Goal: Transaction & Acquisition: Purchase product/service

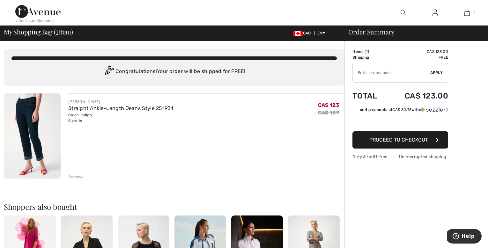
click at [399, 140] on span "Proceed to Checkout" at bounding box center [398, 140] width 59 height 6
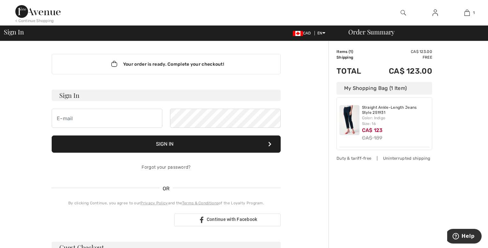
click at [375, 127] on div "Straight Ankle-Length Jeans Style 251931 Color: Indigo Size: 16 CA$ 123 CA$ 189" at bounding box center [396, 123] width 68 height 37
drag, startPoint x: 375, startPoint y: 127, endPoint x: 352, endPoint y: 120, distance: 24.0
click at [352, 120] on img at bounding box center [349, 120] width 20 height 30
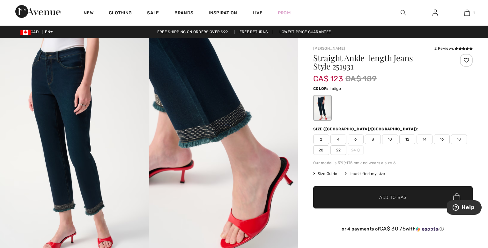
click at [438, 141] on span "16" at bounding box center [442, 140] width 16 height 10
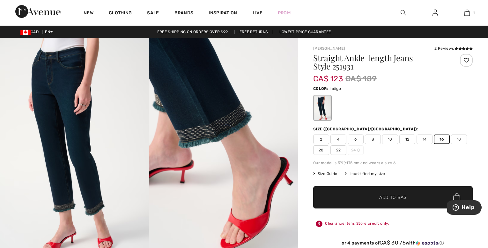
click at [438, 141] on span "16" at bounding box center [442, 140] width 16 height 10
drag, startPoint x: 438, startPoint y: 141, endPoint x: 485, endPoint y: 122, distance: 50.4
click at [396, 199] on span "Add to Bag" at bounding box center [392, 197] width 27 height 7
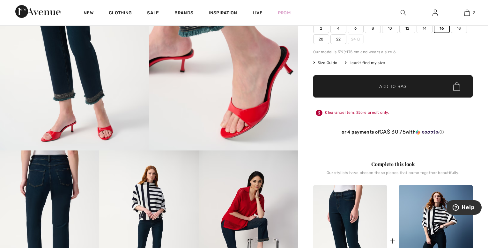
scroll to position [158, 0]
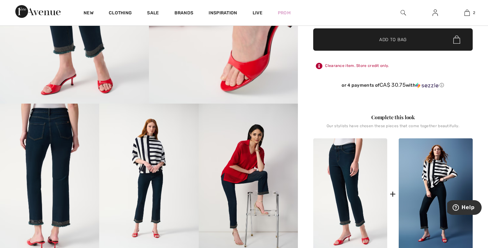
click at [351, 63] on div "Clearance item. Store credit only." at bounding box center [392, 65] width 159 height 11
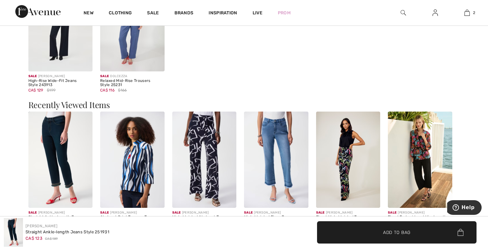
scroll to position [883, 0]
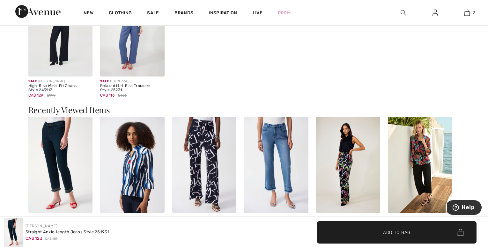
drag, startPoint x: 484, startPoint y: 126, endPoint x: 476, endPoint y: 178, distance: 53.2
click at [411, 236] on span "✔ Added to Bag Add to Bag" at bounding box center [396, 232] width 159 height 22
drag, startPoint x: 6, startPoint y: 5, endPoint x: 411, endPoint y: 236, distance: 466.3
click at [411, 236] on span "✔ Added to Bag Add to Bag" at bounding box center [396, 232] width 159 height 22
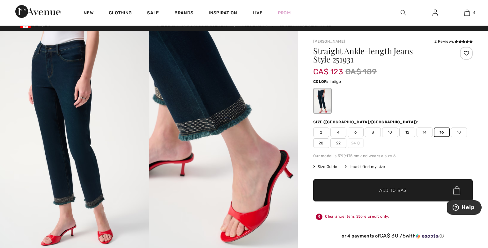
scroll to position [0, 0]
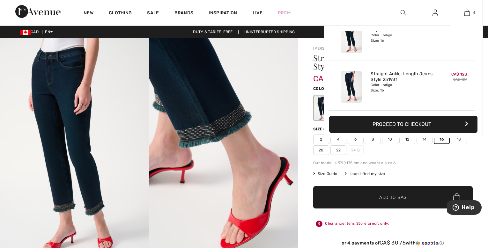
click at [426, 123] on button "Proceed to Checkout" at bounding box center [403, 124] width 148 height 17
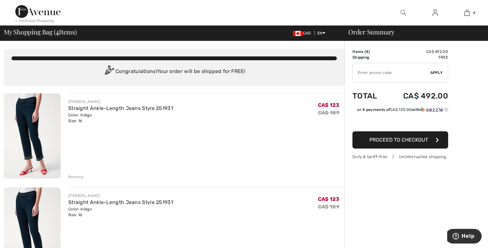
drag, startPoint x: 486, startPoint y: 84, endPoint x: 492, endPoint y: 56, distance: 28.8
click at [488, 56] on html "We value your privacy We use cookies to enhance your browsing experience, serve…" at bounding box center [244, 124] width 488 height 248
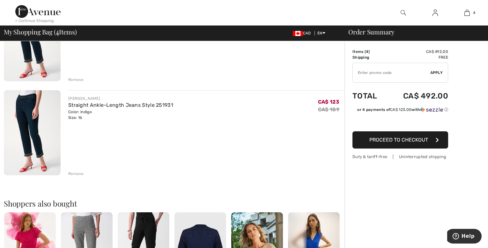
scroll to position [292, 0]
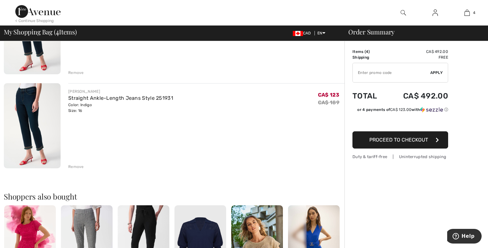
click at [72, 167] on div "Remove" at bounding box center [76, 167] width 16 height 6
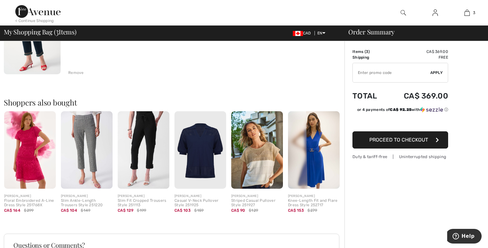
click at [71, 71] on div "Remove" at bounding box center [76, 73] width 16 height 6
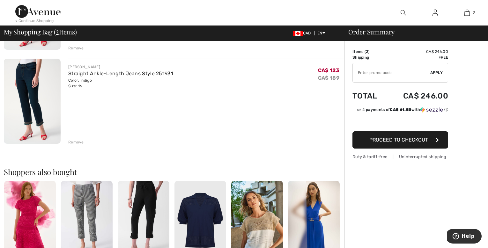
scroll to position [105, 0]
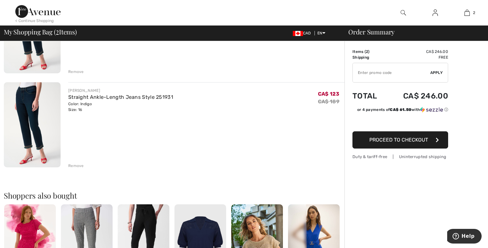
click at [75, 166] on div "Remove" at bounding box center [76, 166] width 16 height 6
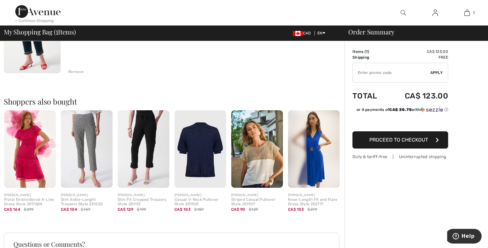
click at [391, 137] on span "Proceed to Checkout" at bounding box center [398, 140] width 59 height 6
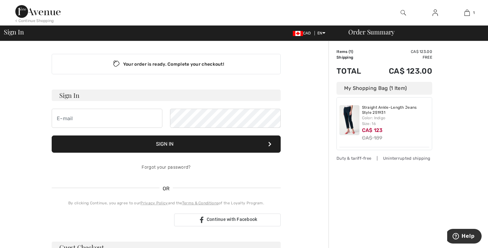
click at [374, 39] on div "Sign In CAD EN English Français Order Summary" at bounding box center [244, 33] width 488 height 15
click at [464, 96] on div "Order Summary Details Items ( 1 ) CA$ 123.00 Promo code CA$ 0.00 Shipping Free …" at bounding box center [407, 223] width 159 height 365
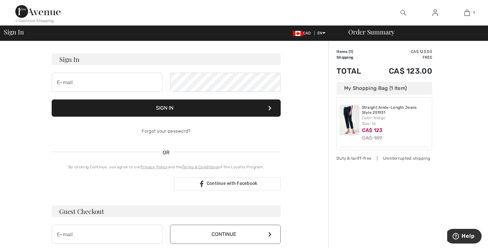
scroll to position [29, 0]
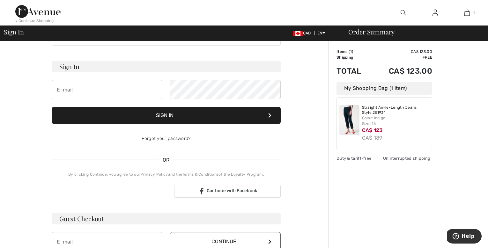
click at [477, 58] on div "Order Summary Details Items ( 1 ) CA$ 123.00 Promo code CA$ 0.00 Shipping Free …" at bounding box center [407, 194] width 159 height 365
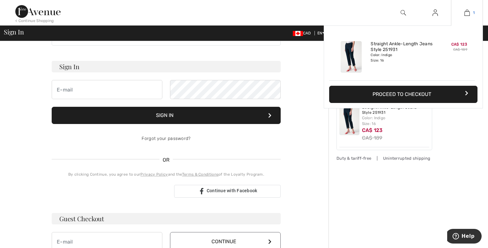
click at [472, 16] on link "1" at bounding box center [466, 13] width 31 height 8
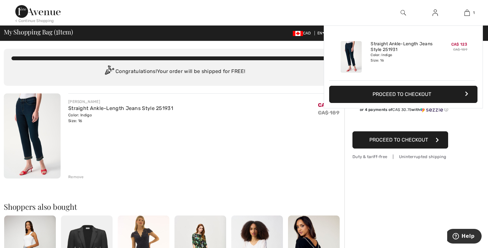
click at [472, 16] on link "1" at bounding box center [466, 13] width 31 height 8
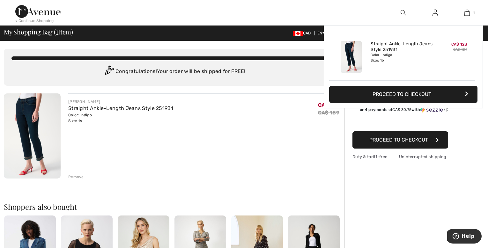
click at [472, 16] on link "1" at bounding box center [466, 13] width 31 height 8
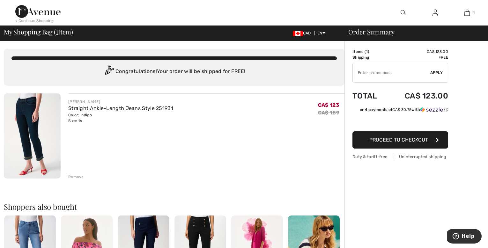
click at [476, 78] on div "Order Summary Details Items ( 1 ) CA$ 123.00 Promo code CA$ 0.00 Shipping Free …" at bounding box center [416, 242] width 144 height 403
click at [358, 70] on input "TEXT" at bounding box center [391, 72] width 77 height 19
click at [400, 75] on input "TEXT" at bounding box center [391, 72] width 77 height 19
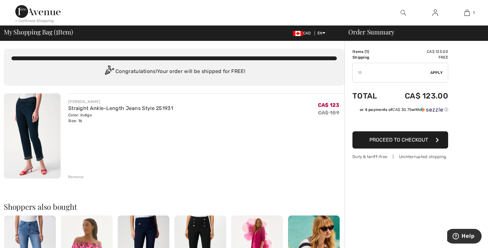
type input "15"
click at [307, 147] on div "JOSEPH RIBKOFF Straight Ankle-Length Jeans Style 251931 Color: Indigo Size: 16 …" at bounding box center [206, 136] width 276 height 86
click at [154, 128] on div "JOSEPH RIBKOFF Straight Ankle-Length Jeans Style 251931 Color: Indigo Size: 16 …" at bounding box center [206, 136] width 276 height 86
click at [228, 126] on div "JOSEPH RIBKOFF Straight Ankle-Length Jeans Style 251931 Color: Indigo Size: 16 …" at bounding box center [206, 136] width 276 height 86
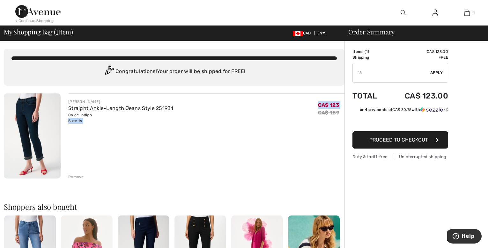
drag, startPoint x: 220, startPoint y: 126, endPoint x: 315, endPoint y: 119, distance: 95.3
click at [315, 119] on div "JOSEPH RIBKOFF Straight Ankle-Length Jeans Style 251931 Color: Indigo Size: 16 …" at bounding box center [206, 136] width 276 height 86
drag, startPoint x: 315, startPoint y: 119, endPoint x: 387, endPoint y: 142, distance: 76.1
click at [387, 142] on span "Proceed to Checkout" at bounding box center [398, 140] width 59 height 6
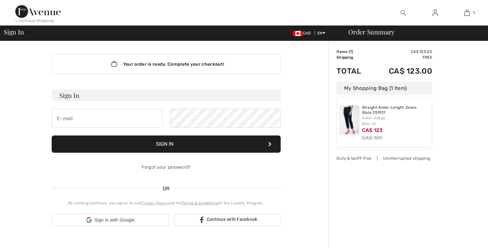
checkbox input "true"
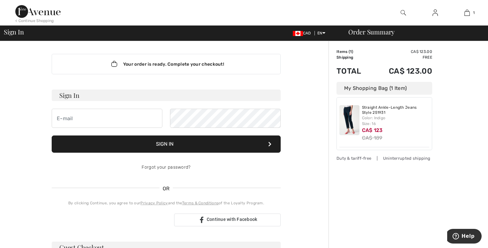
click at [478, 95] on div "Order Summary Details Items ( 1 ) CA$ 123.00 Promo code CA$ 0.00 Shipping Free …" at bounding box center [407, 223] width 159 height 365
click at [478, 97] on div "Order Summary Details Items ( 1 ) CA$ 123.00 Promo code CA$ 0.00 Shipping Free …" at bounding box center [407, 223] width 159 height 365
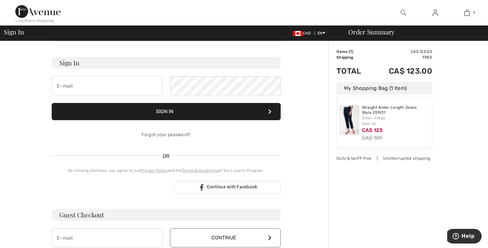
scroll to position [60, 0]
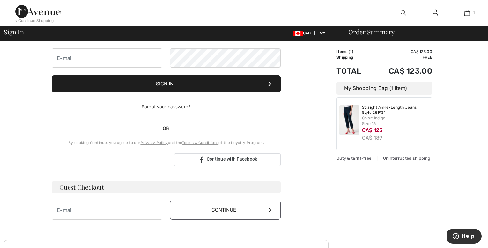
click at [26, 40] on div "Sign In CAD EN English Français Order Summary" at bounding box center [244, 33] width 488 height 15
click at [102, 37] on div "Sign In CAD EN English Français" at bounding box center [172, 33] width 337 height 9
